Goal: Task Accomplishment & Management: Manage account settings

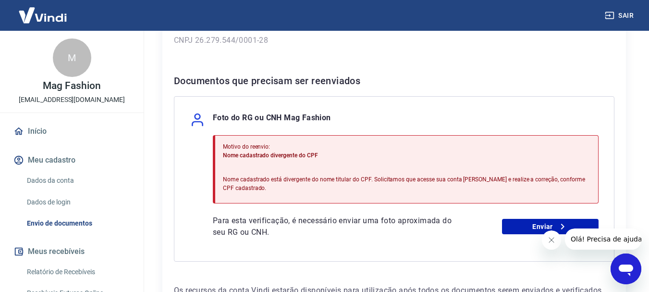
scroll to position [192, 0]
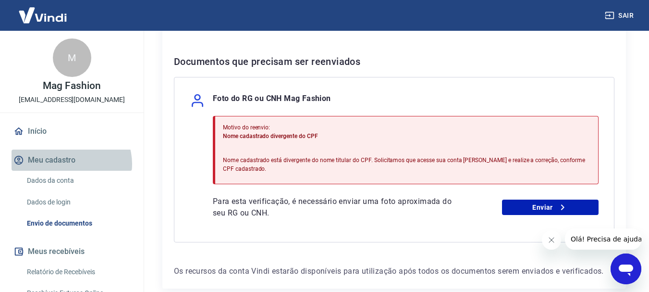
click at [71, 164] on button "Meu cadastro" at bounding box center [72, 159] width 121 height 21
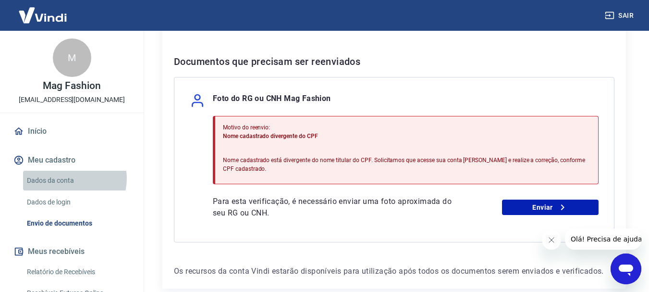
click at [72, 178] on link "Dados da conta" at bounding box center [77, 181] width 109 height 20
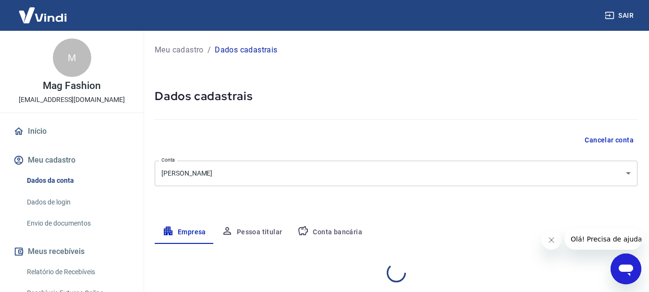
select select "MG"
select select "business"
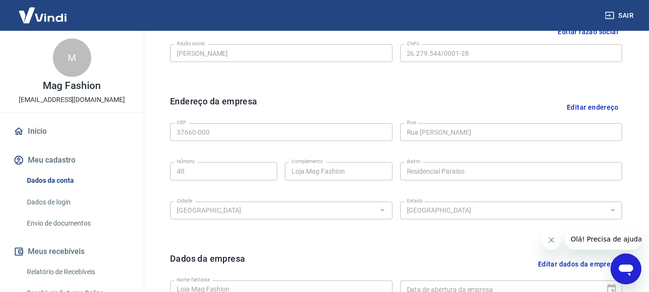
scroll to position [401, 0]
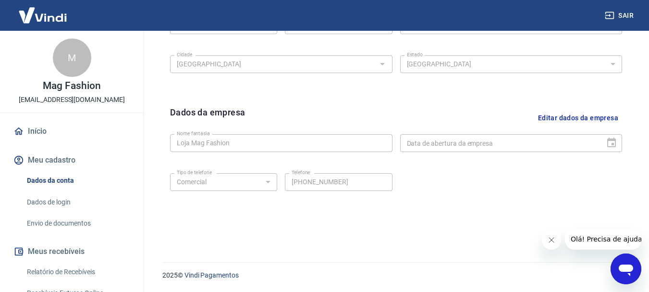
click at [609, 139] on div "Data de abertura da empresa" at bounding box center [511, 143] width 222 height 18
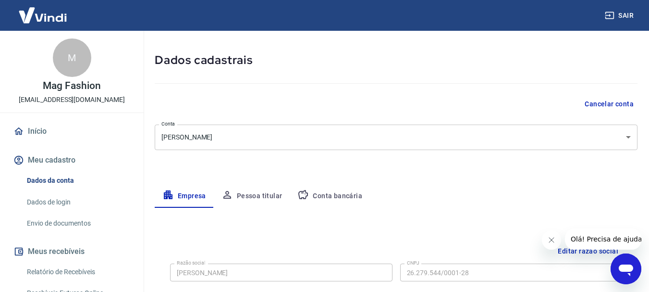
scroll to position [0, 0]
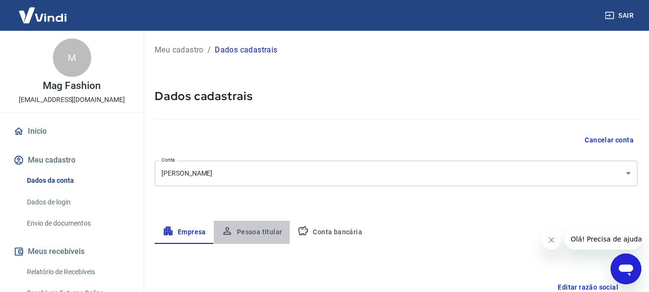
click at [249, 232] on button "Pessoa titular" at bounding box center [252, 232] width 76 height 23
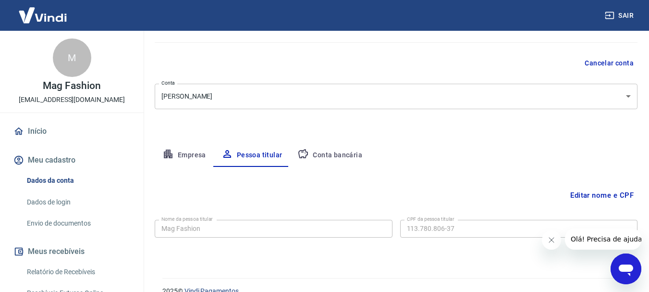
scroll to position [93, 0]
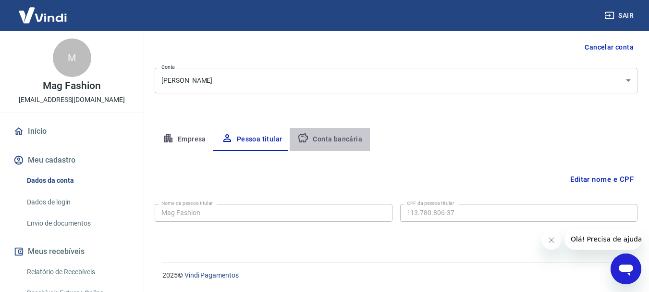
click at [344, 136] on button "Conta bancária" at bounding box center [330, 139] width 80 height 23
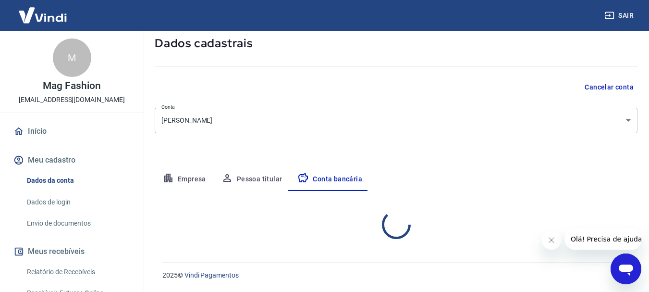
select select "1"
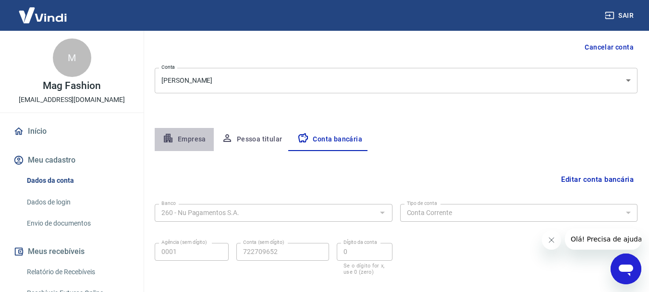
click at [182, 131] on button "Empresa" at bounding box center [184, 139] width 59 height 23
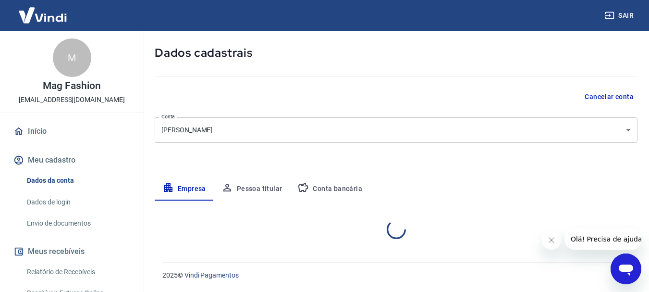
select select "MG"
select select "business"
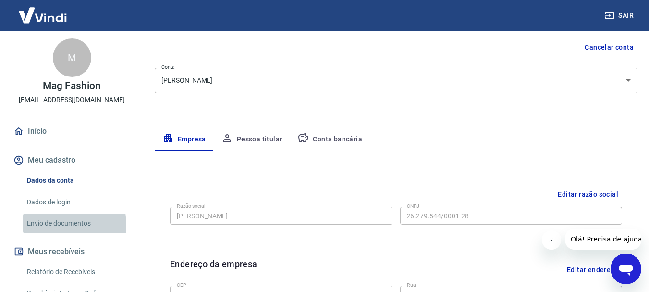
click at [50, 225] on link "Envio de documentos" at bounding box center [77, 223] width 109 height 20
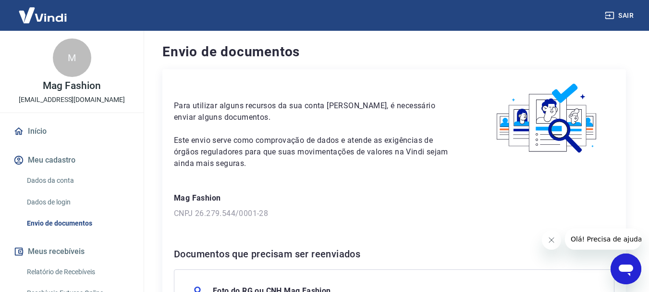
click at [649, 167] on div "Envio de documentos Para utilizar alguns recursos da sua conta Vindi, é necessá…" at bounding box center [394, 261] width 510 height 461
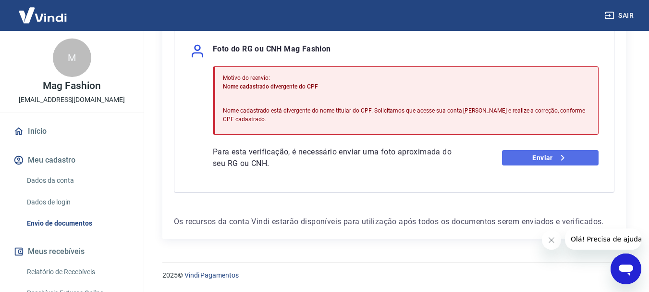
click at [561, 157] on icon at bounding box center [563, 158] width 12 height 12
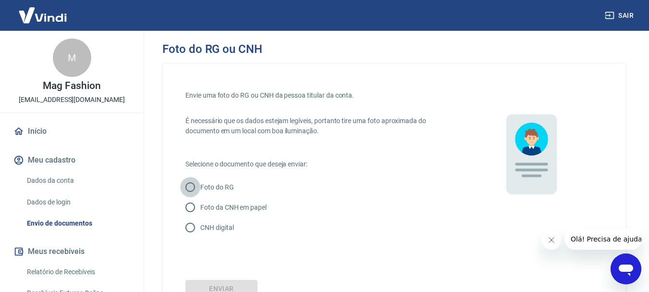
click at [194, 185] on input "Foto do RG" at bounding box center [190, 187] width 20 height 20
radio input "true"
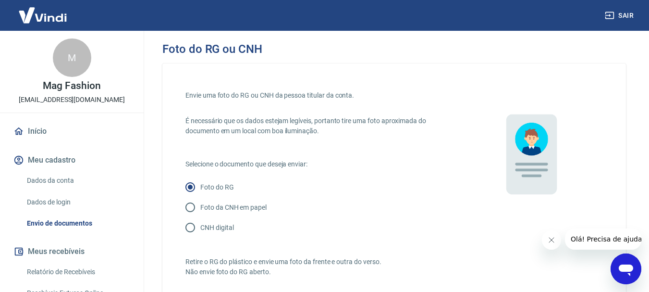
scroll to position [255, 0]
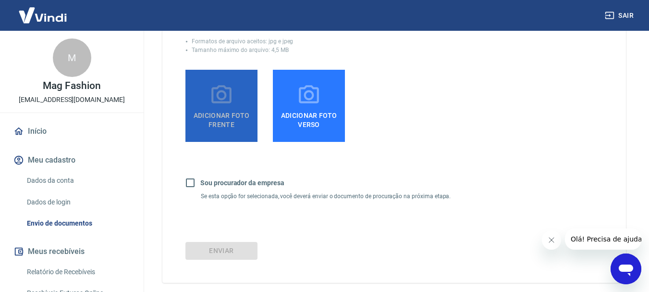
click at [229, 126] on span "Adicionar foto frente" at bounding box center [221, 118] width 64 height 22
click at [0, 0] on input "Adicionar foto frente" at bounding box center [0, 0] width 0 height 0
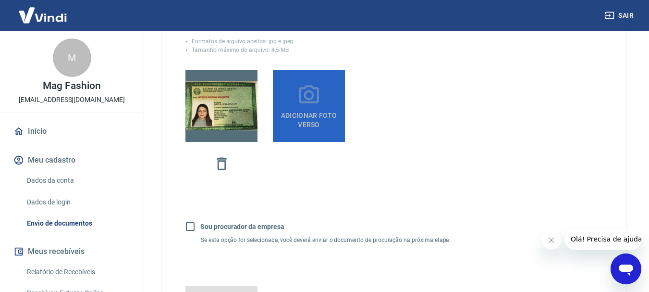
click at [322, 101] on label "Adicionar foto verso" at bounding box center [309, 106] width 72 height 72
click at [0, 0] on input "Adicionar foto verso" at bounding box center [0, 0] width 0 height 0
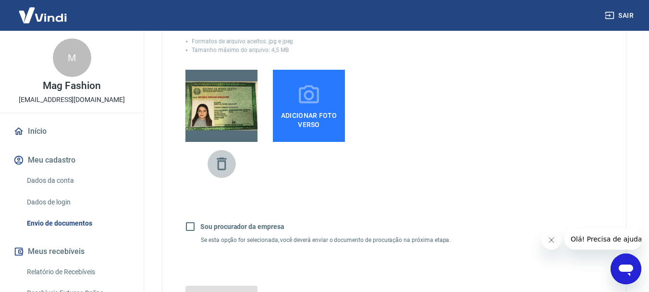
click at [222, 159] on icon "button" at bounding box center [222, 163] width 10 height 12
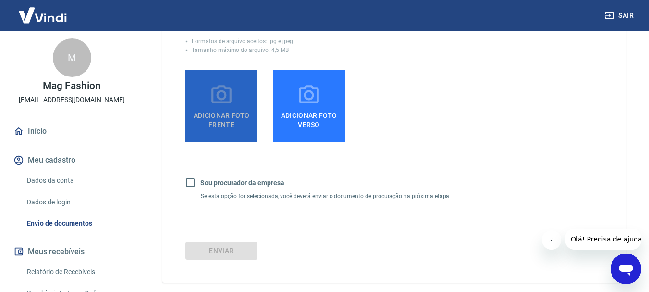
click at [225, 86] on icon at bounding box center [221, 94] width 20 height 18
click at [0, 0] on input "Adicionar foto frente" at bounding box center [0, 0] width 0 height 0
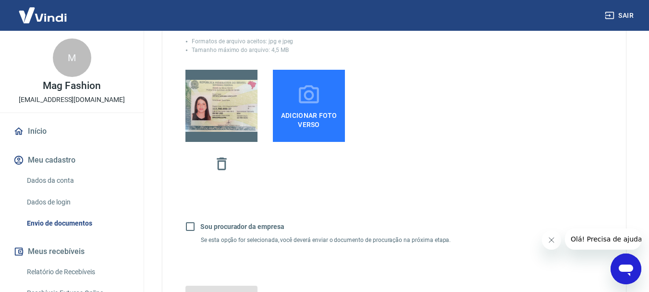
click at [322, 110] on span "Adicionar foto verso" at bounding box center [309, 118] width 64 height 22
click at [0, 0] on input "Adicionar foto verso" at bounding box center [0, 0] width 0 height 0
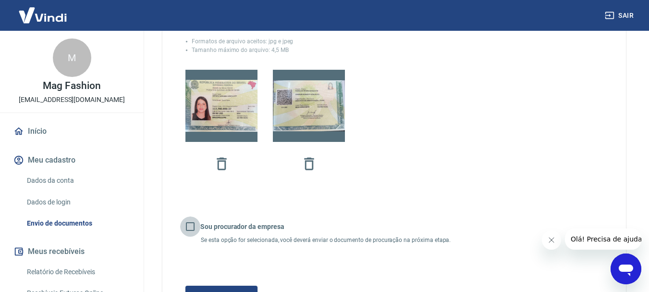
click at [193, 228] on input "Sou procurador da empresa" at bounding box center [190, 226] width 20 height 20
checkbox input "true"
click at [234, 288] on button "Continuar" at bounding box center [221, 294] width 72 height 18
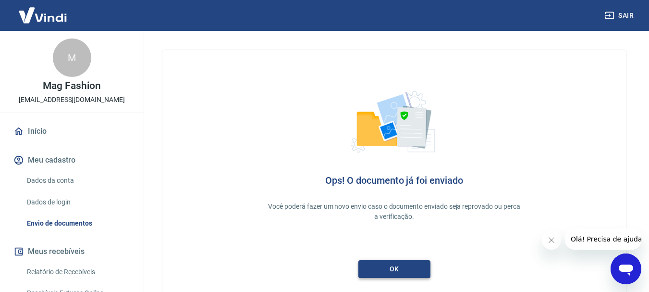
click at [394, 270] on link "ok" at bounding box center [394, 269] width 72 height 18
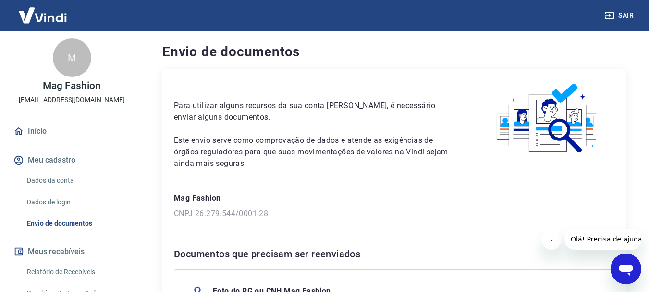
scroll to position [242, 0]
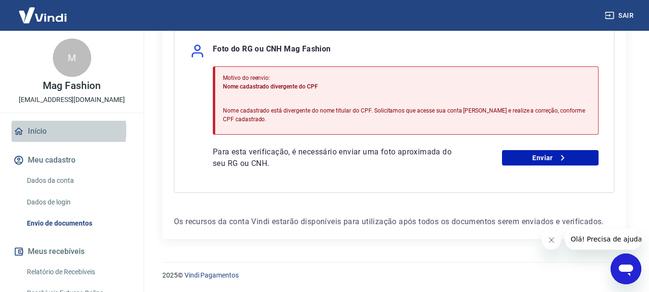
click at [37, 130] on link "Início" at bounding box center [72, 131] width 121 height 21
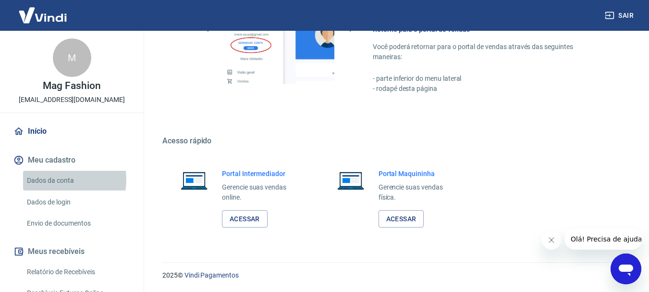
click at [57, 179] on link "Dados da conta" at bounding box center [77, 181] width 109 height 20
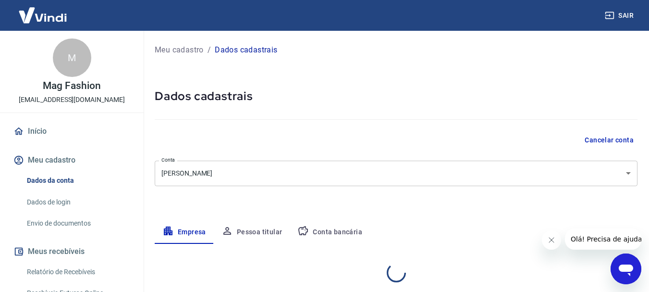
select select "MG"
select select "business"
click at [68, 201] on link "Dados de login" at bounding box center [77, 202] width 109 height 20
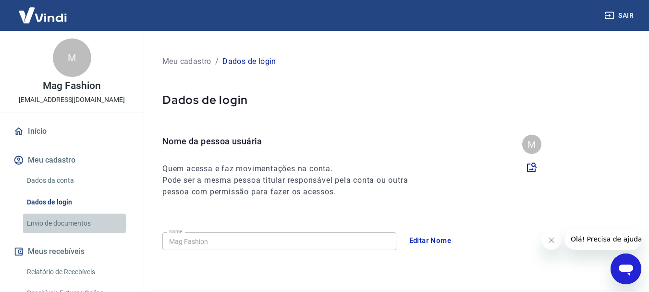
click at [73, 223] on link "Envio de documentos" at bounding box center [77, 223] width 109 height 20
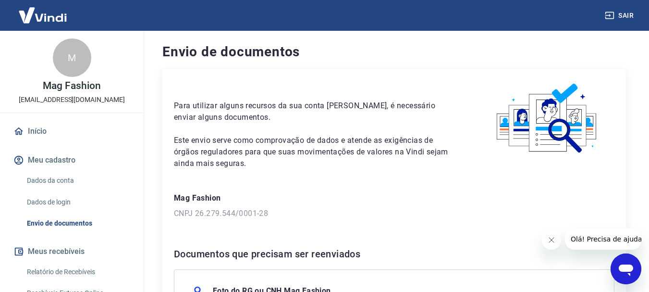
scroll to position [242, 0]
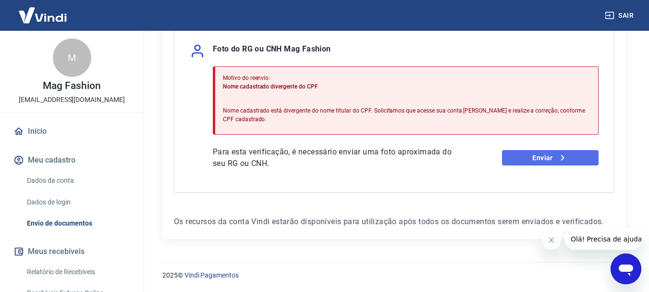
click at [517, 157] on link "Enviar" at bounding box center [550, 157] width 97 height 15
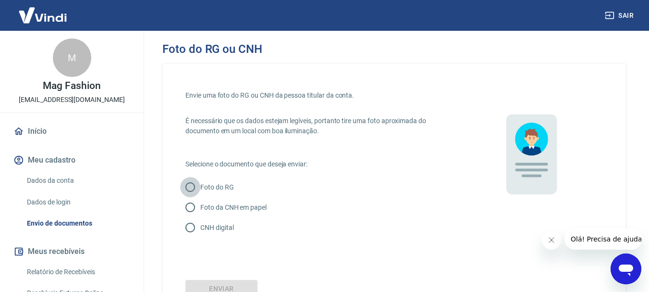
click at [190, 186] on input "Foto do RG" at bounding box center [190, 187] width 20 height 20
radio input "true"
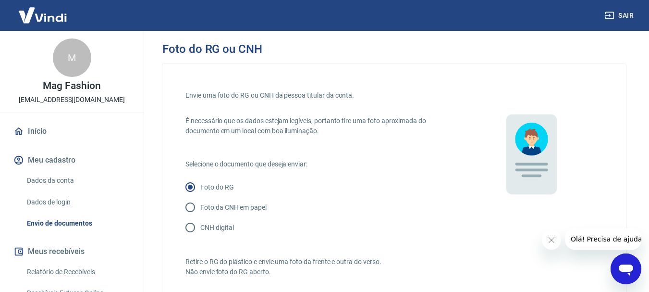
scroll to position [255, 0]
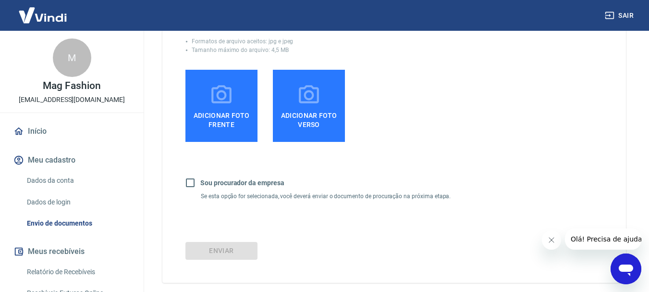
click at [204, 114] on span "Adicionar foto frente" at bounding box center [221, 118] width 64 height 22
click at [0, 0] on input "Adicionar foto frente" at bounding box center [0, 0] width 0 height 0
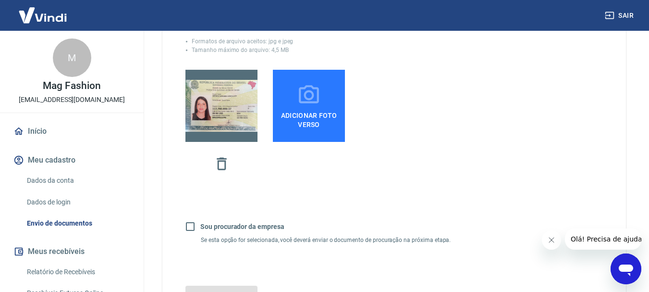
click at [314, 96] on icon at bounding box center [309, 94] width 20 height 18
click at [0, 0] on input "Adicionar foto verso" at bounding box center [0, 0] width 0 height 0
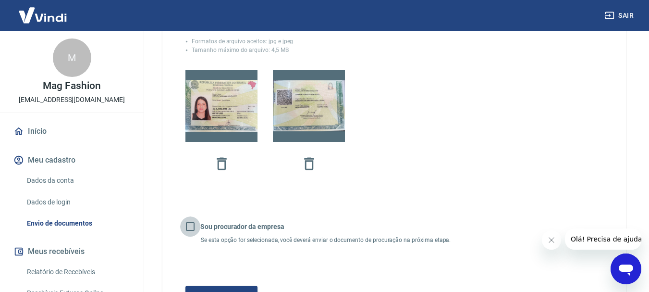
click at [188, 230] on input "Sou procurador da empresa" at bounding box center [190, 226] width 20 height 20
checkbox input "true"
click at [232, 291] on button "Continuar" at bounding box center [221, 294] width 72 height 18
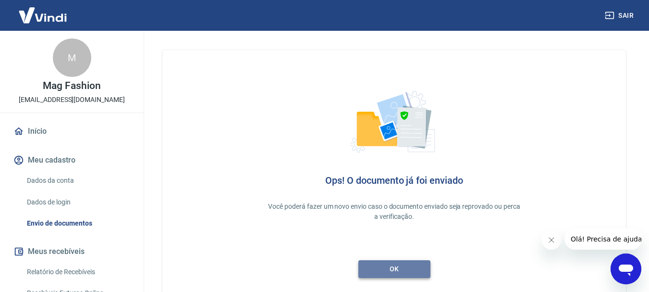
click at [392, 268] on link "ok" at bounding box center [394, 269] width 72 height 18
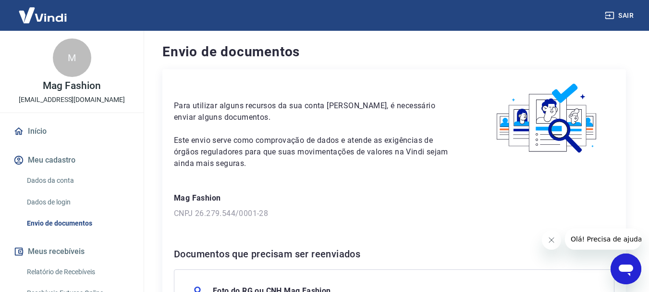
scroll to position [242, 0]
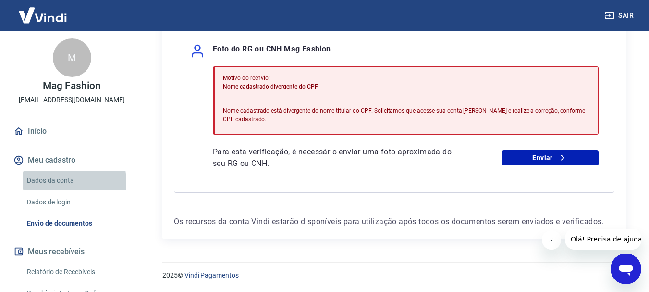
click at [54, 182] on link "Dados da conta" at bounding box center [77, 181] width 109 height 20
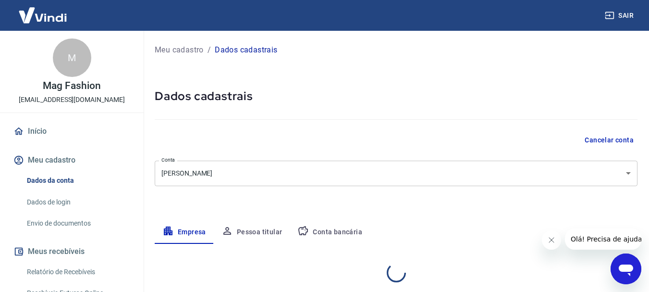
select select "MG"
select select "business"
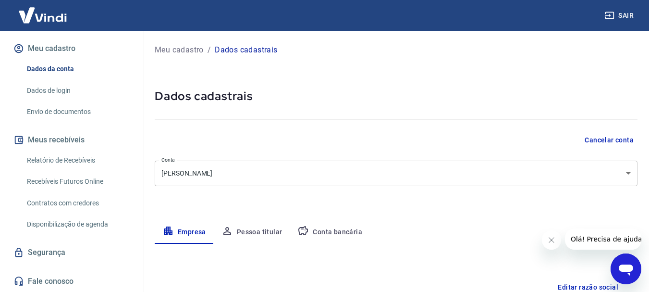
scroll to position [255, 0]
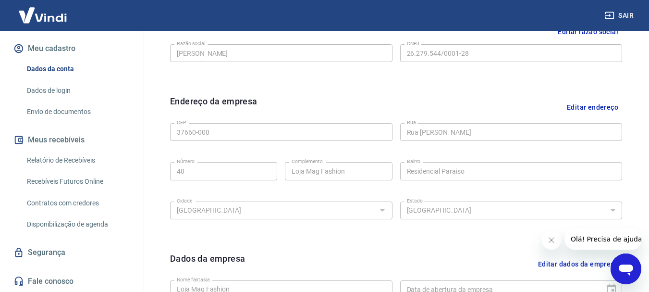
click at [309, 125] on div "Editar razão social Razão social Michele Adriana Gonçalves Razão social CNPJ 26…" at bounding box center [396, 196] width 483 height 377
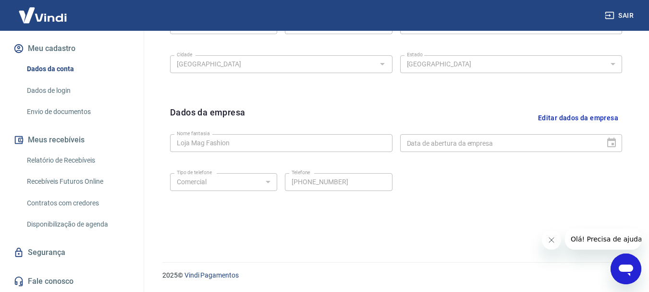
scroll to position [146, 0]
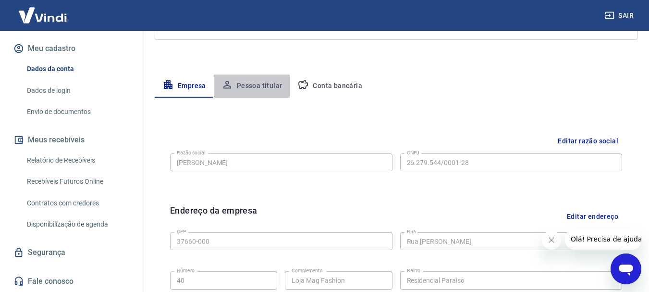
click at [260, 85] on button "Pessoa titular" at bounding box center [252, 85] width 76 height 23
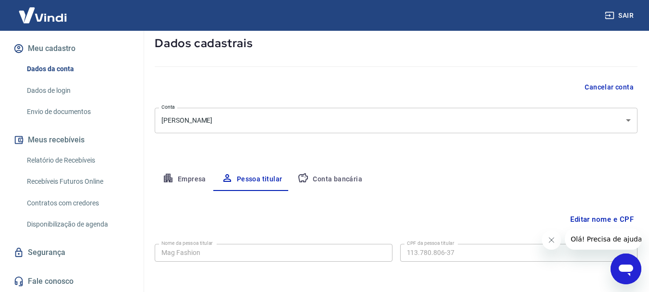
scroll to position [93, 0]
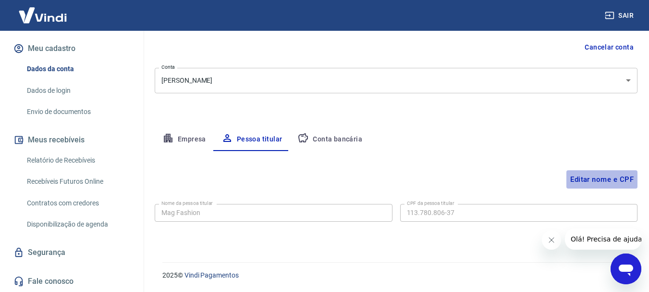
click at [589, 183] on button "Editar nome e CPF" at bounding box center [602, 179] width 71 height 18
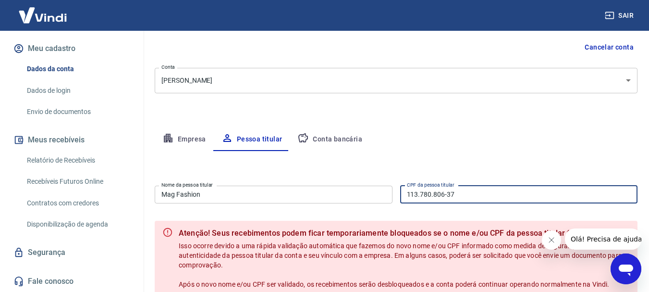
click at [468, 193] on input "113.780.806-37" at bounding box center [519, 194] width 238 height 18
type input "1"
type input "113.780.806-37"
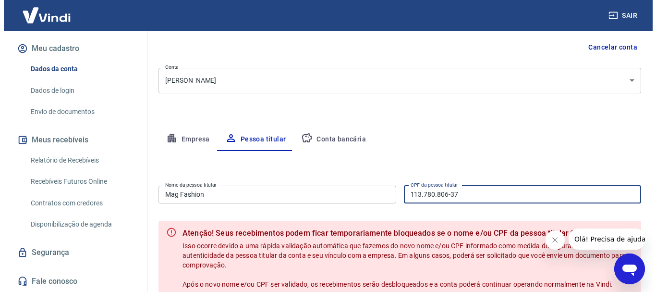
scroll to position [191, 0]
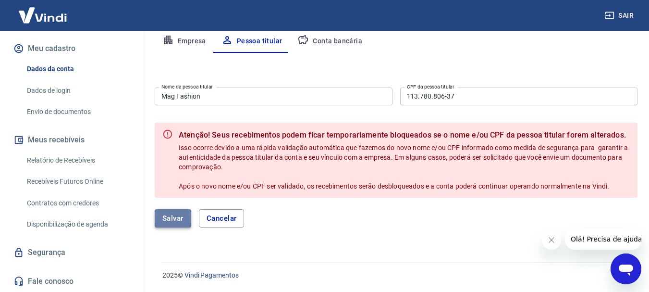
click at [174, 218] on button "Salvar" at bounding box center [173, 218] width 37 height 18
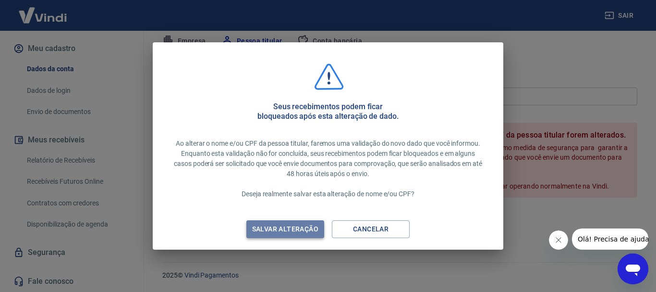
click at [268, 229] on div "Salvar alteração" at bounding box center [285, 229] width 89 height 12
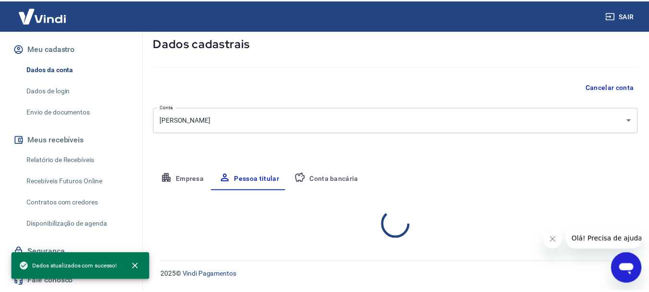
scroll to position [93, 0]
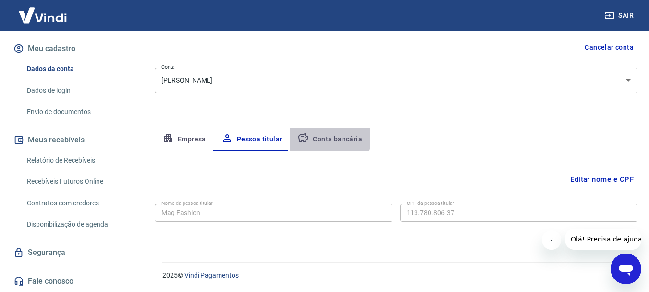
click at [328, 137] on button "Conta bancária" at bounding box center [330, 139] width 80 height 23
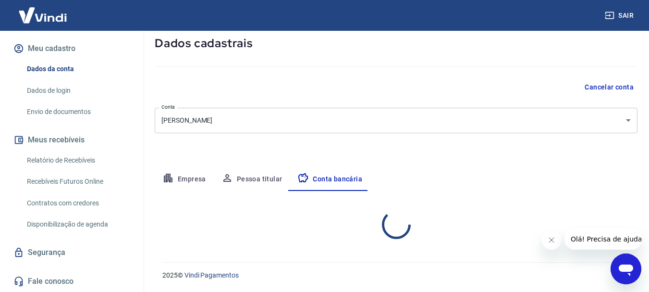
select select "1"
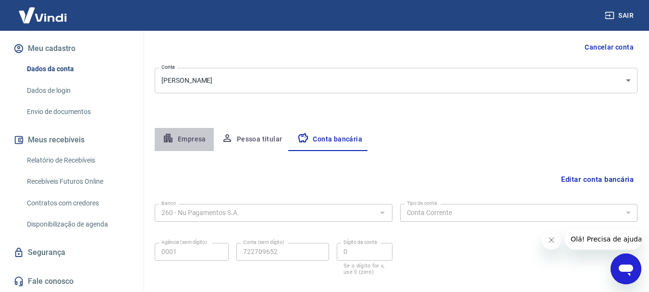
click at [196, 140] on button "Empresa" at bounding box center [184, 139] width 59 height 23
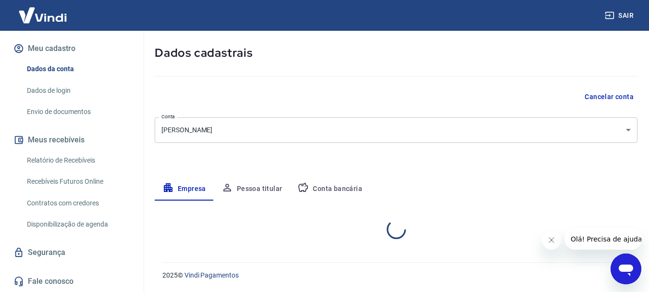
select select "MG"
select select "business"
